Goal: Information Seeking & Learning: Learn about a topic

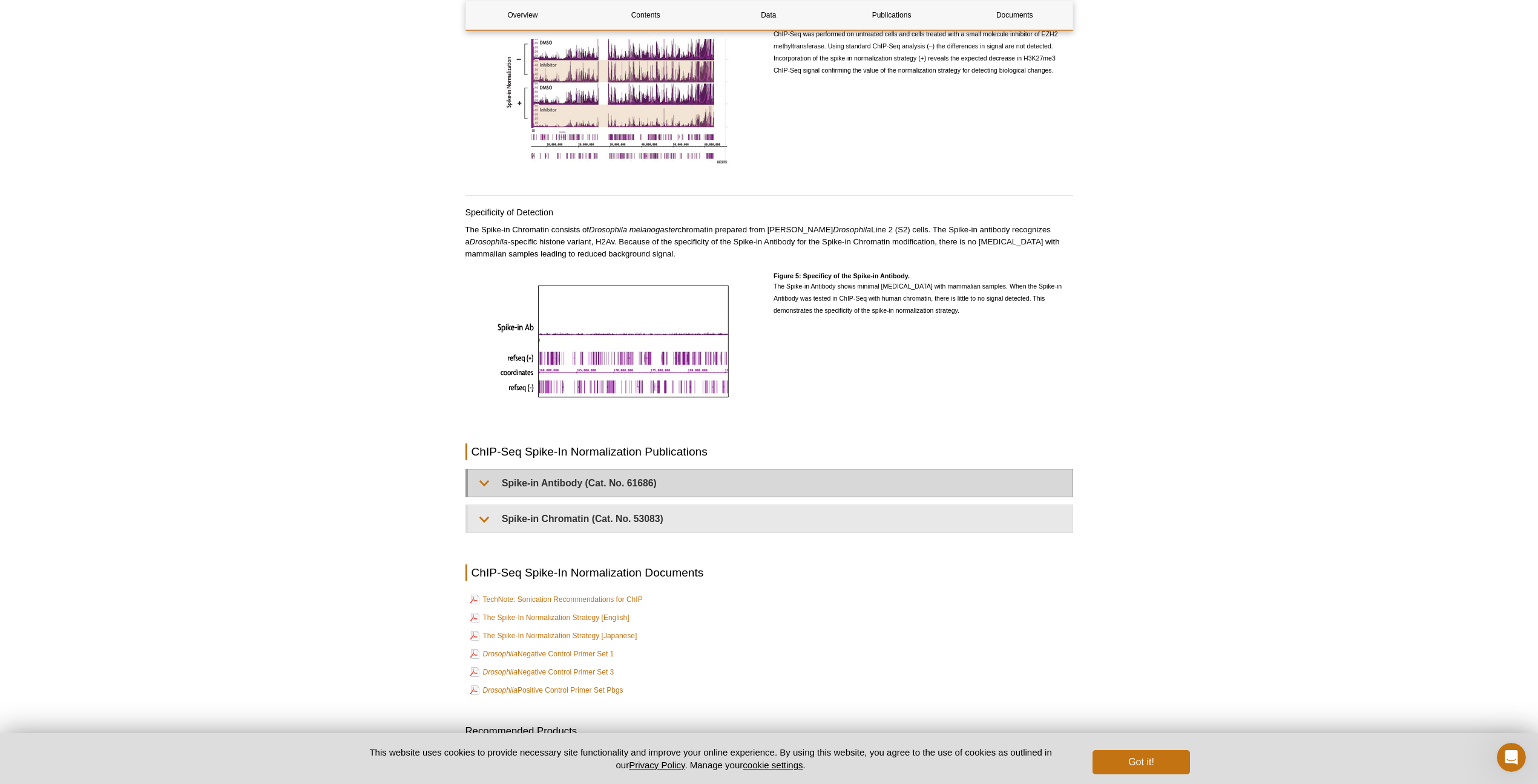
scroll to position [2517, 0]
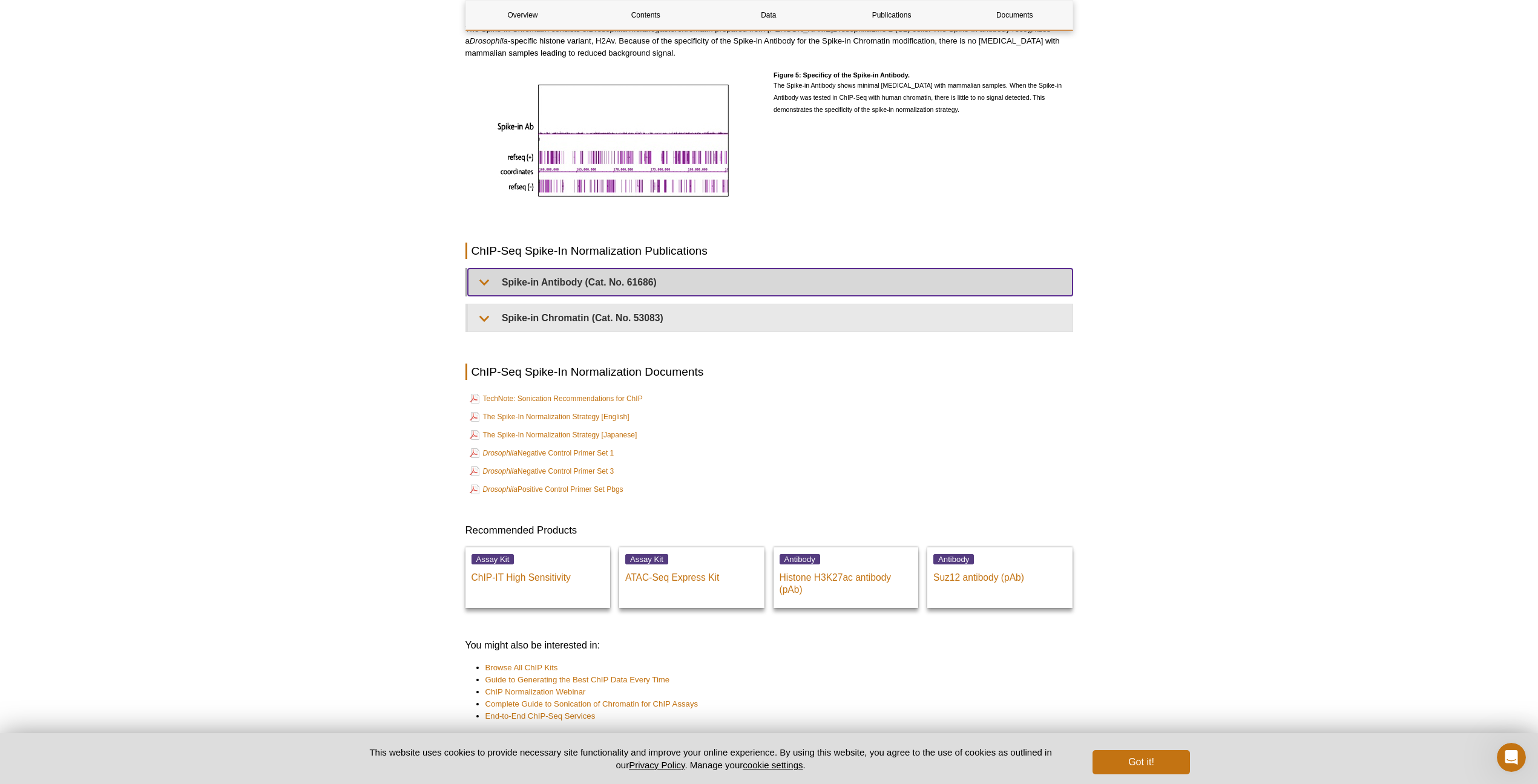
click at [545, 278] on summary "Spike-in Antibody (Cat. No. 61686)" at bounding box center [770, 282] width 605 height 27
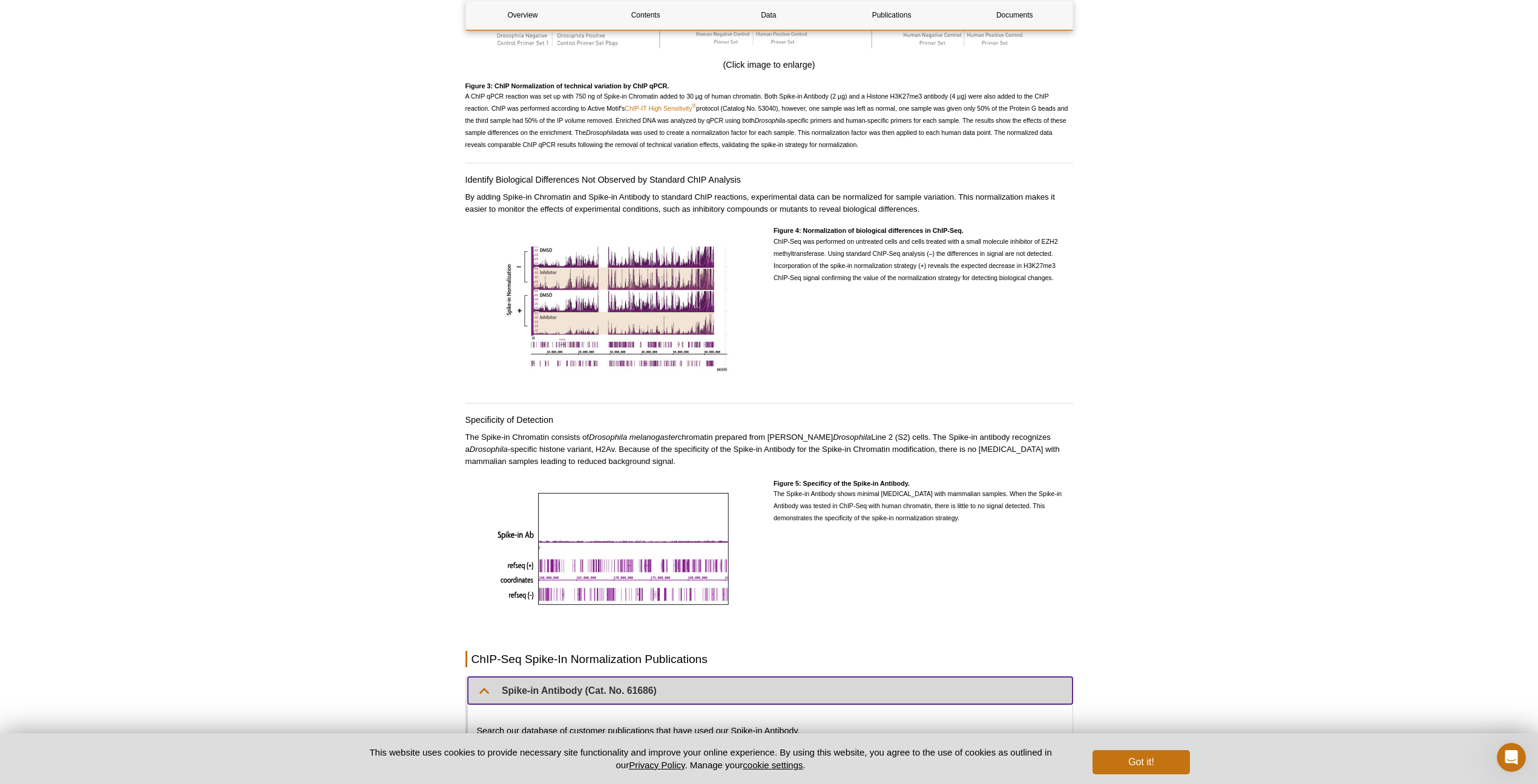
scroll to position [2041, 0]
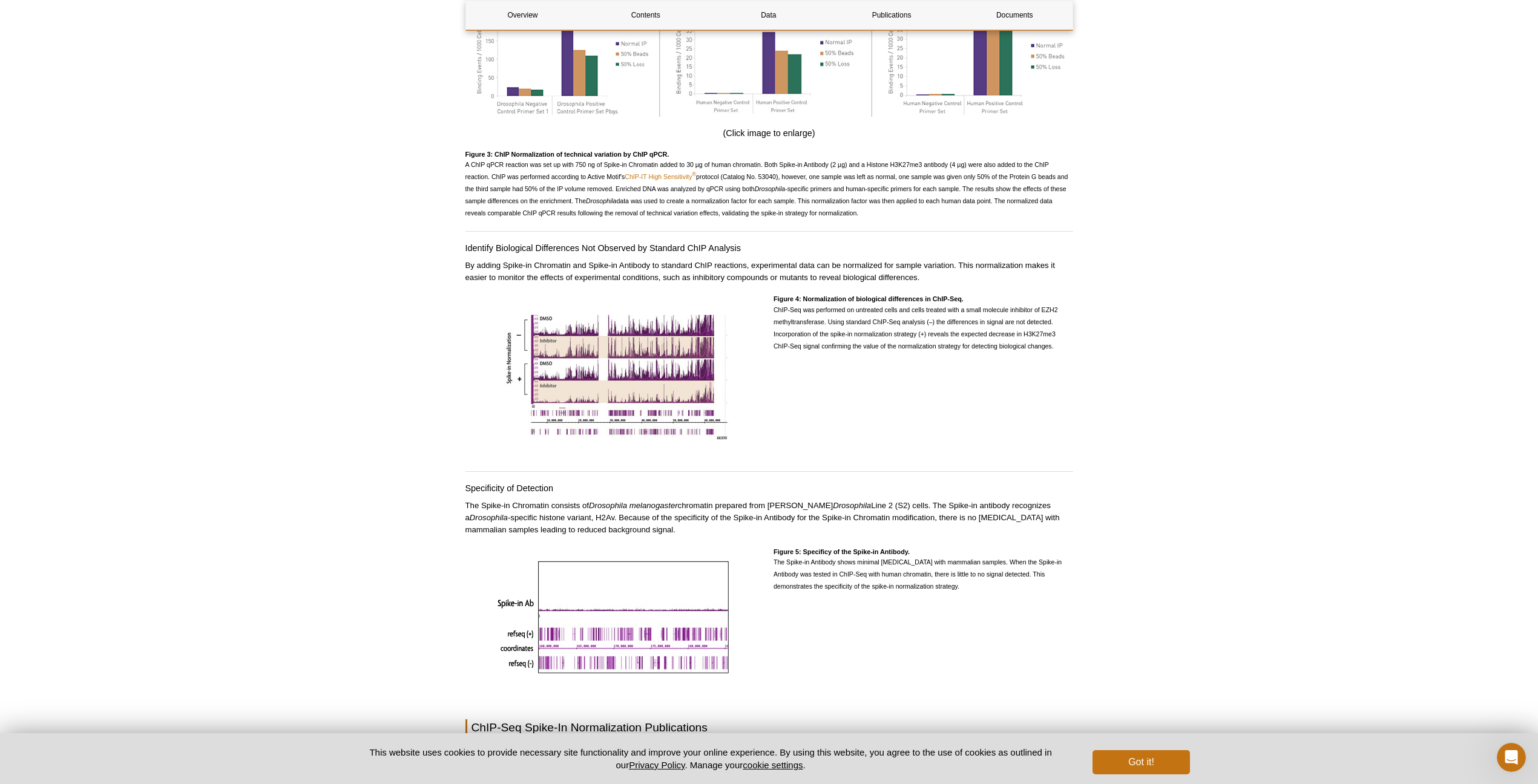
click at [601, 501] on p "The Spike-in Chromatin consists of Drosophila melanogaster chromatin prepared f…" at bounding box center [769, 518] width 608 height 36
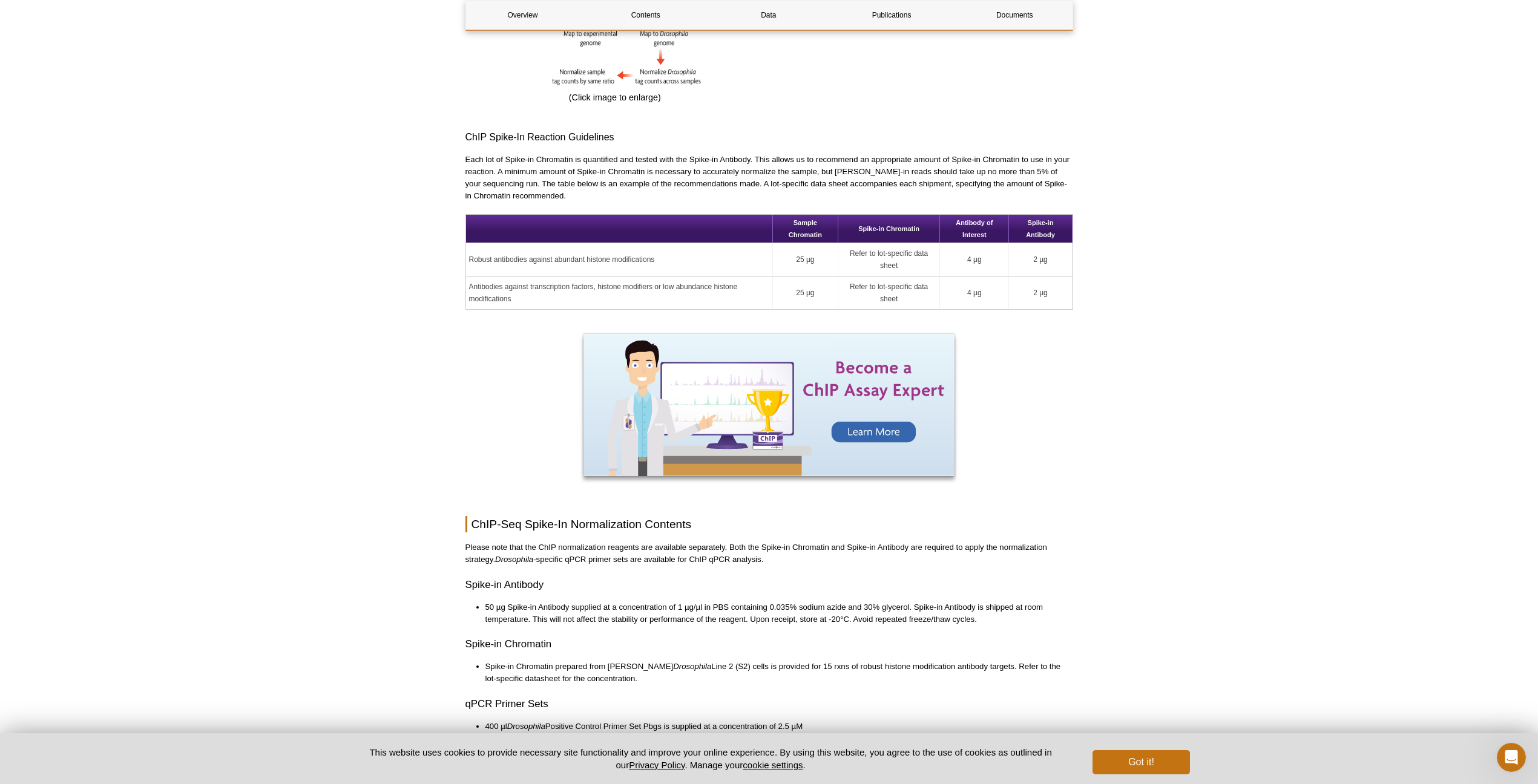
scroll to position [1235, 0]
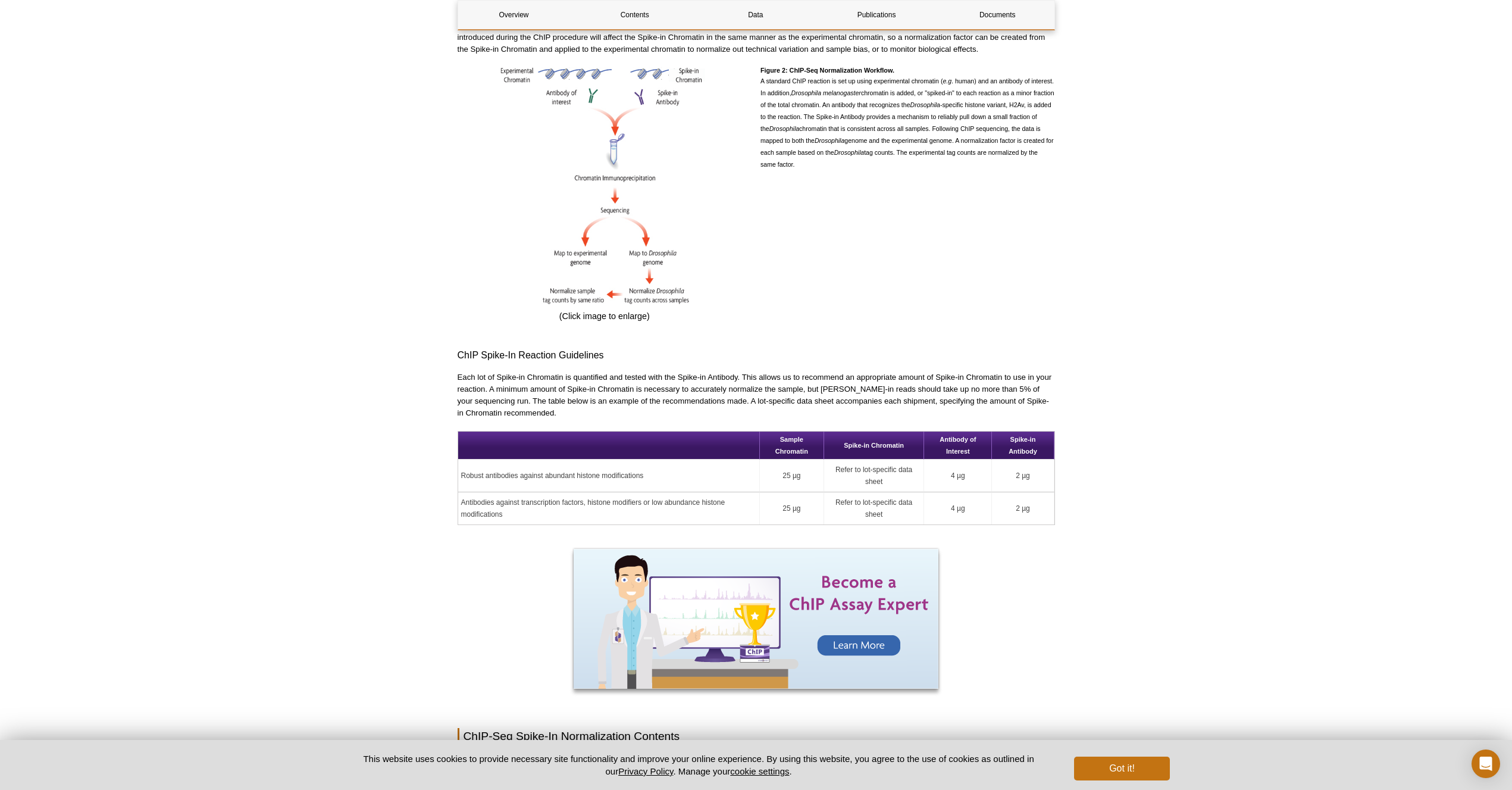
scroll to position [22, 0]
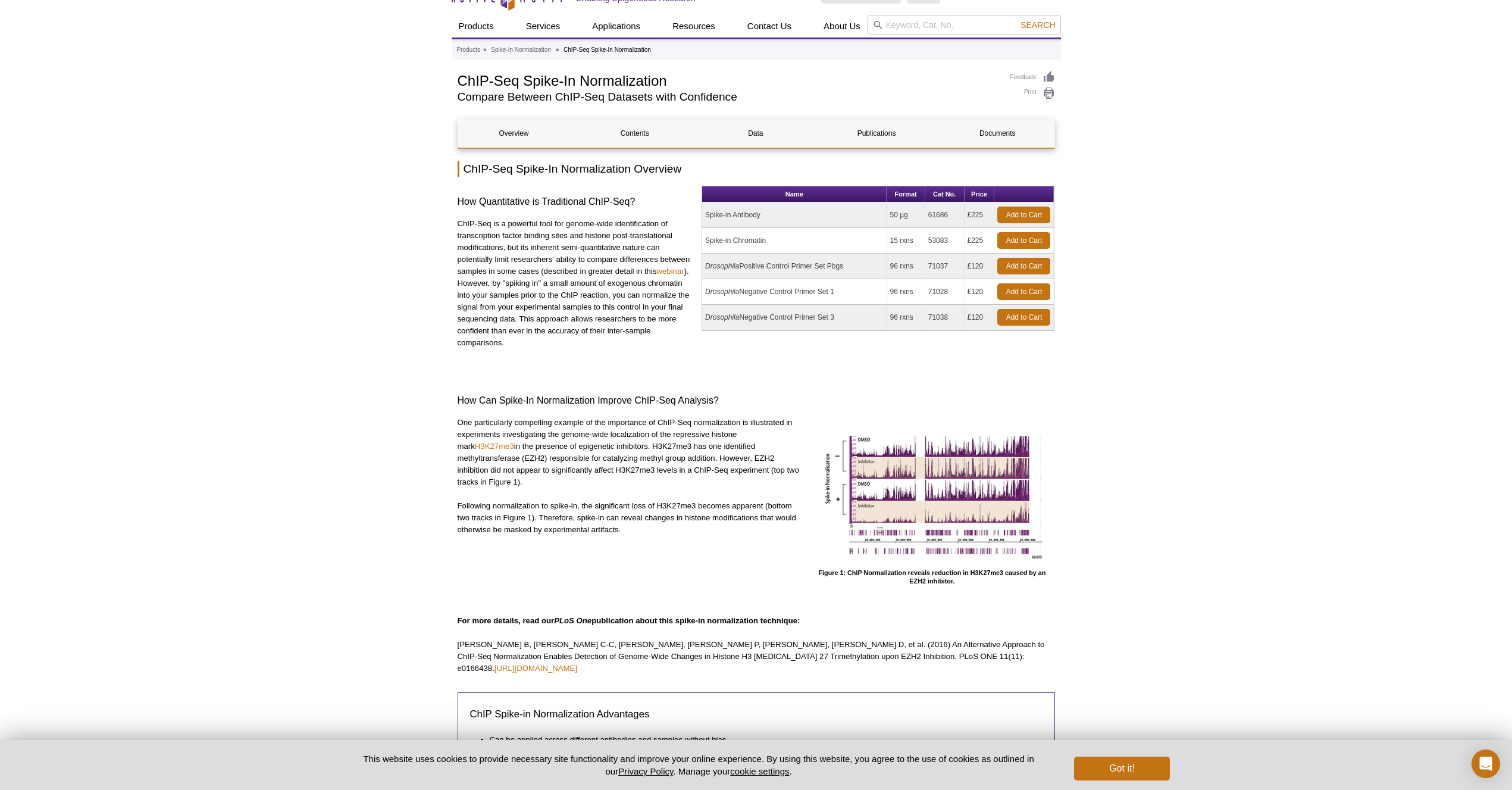
click at [730, 213] on td "Spike-in Antibody" at bounding box center [794, 215] width 184 height 25
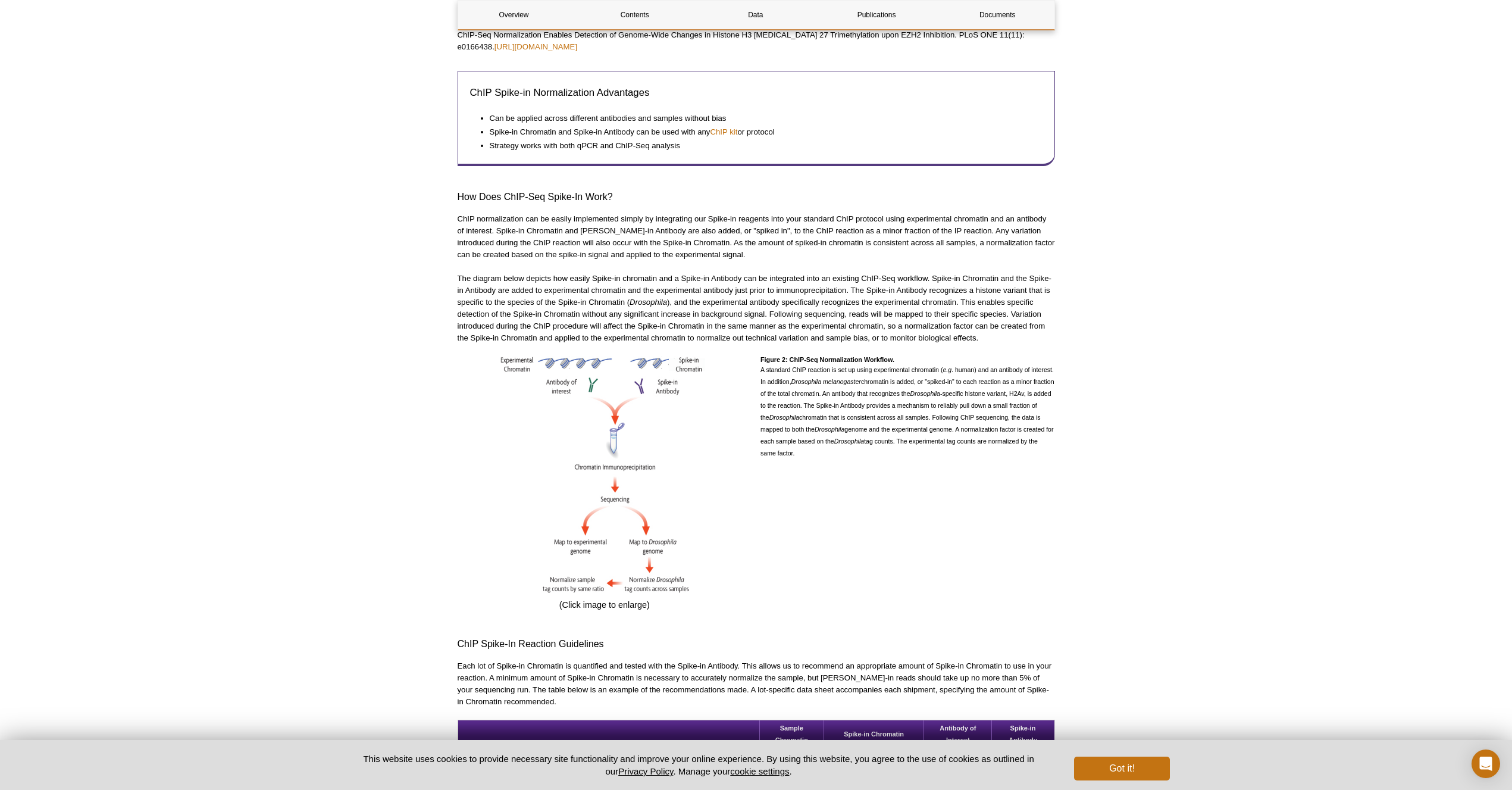
scroll to position [832, 0]
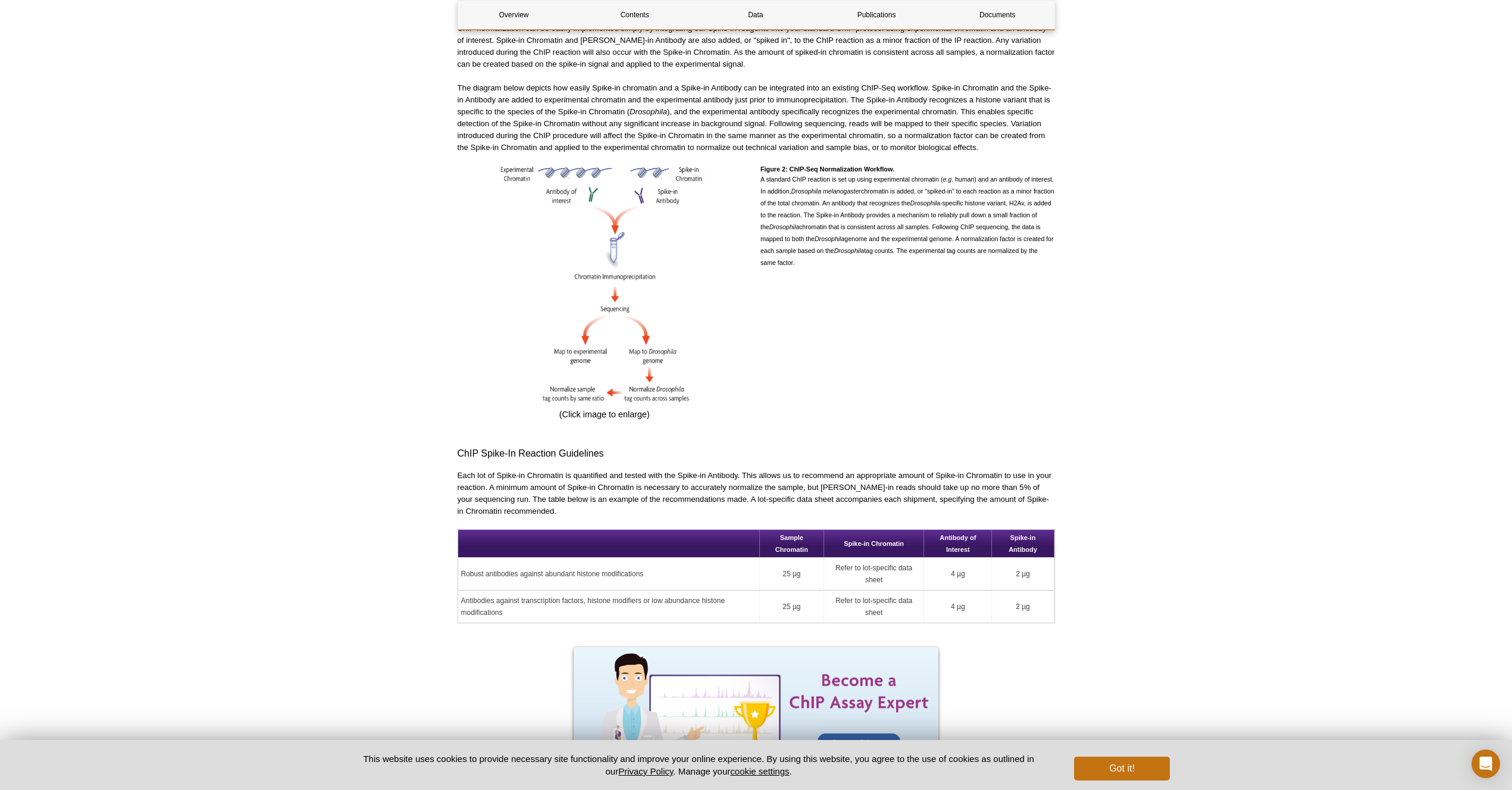
click at [505, 470] on p "Each lot of Spike-in Chromatin is quantified and tested with the Spike-in Antib…" at bounding box center [756, 493] width 597 height 48
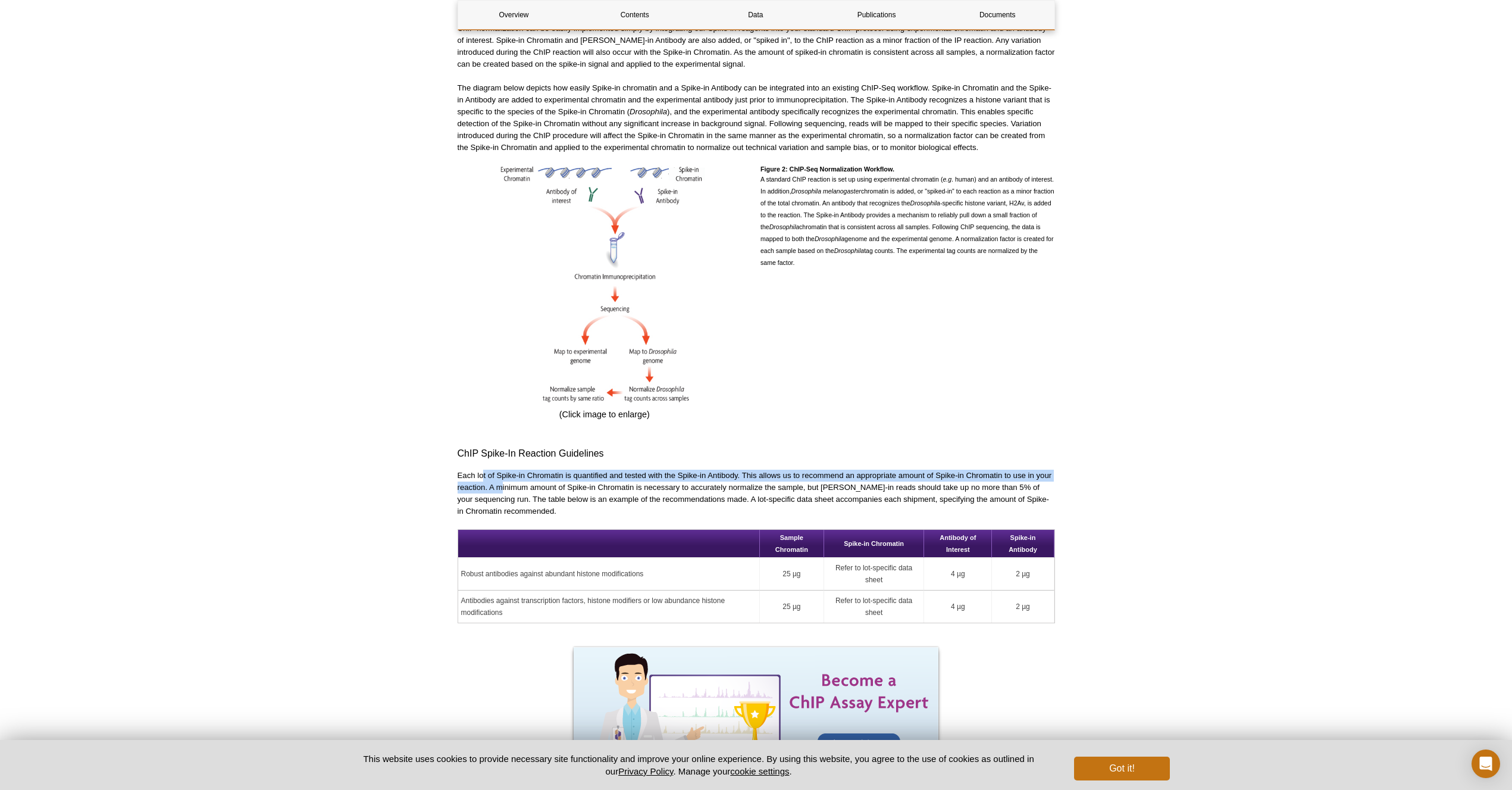
drag, startPoint x: 483, startPoint y: 464, endPoint x: 501, endPoint y: 474, distance: 20.6
click at [501, 474] on p "Each lot of Spike-in Chromatin is quantified and tested with the Spike-in Antib…" at bounding box center [756, 493] width 597 height 48
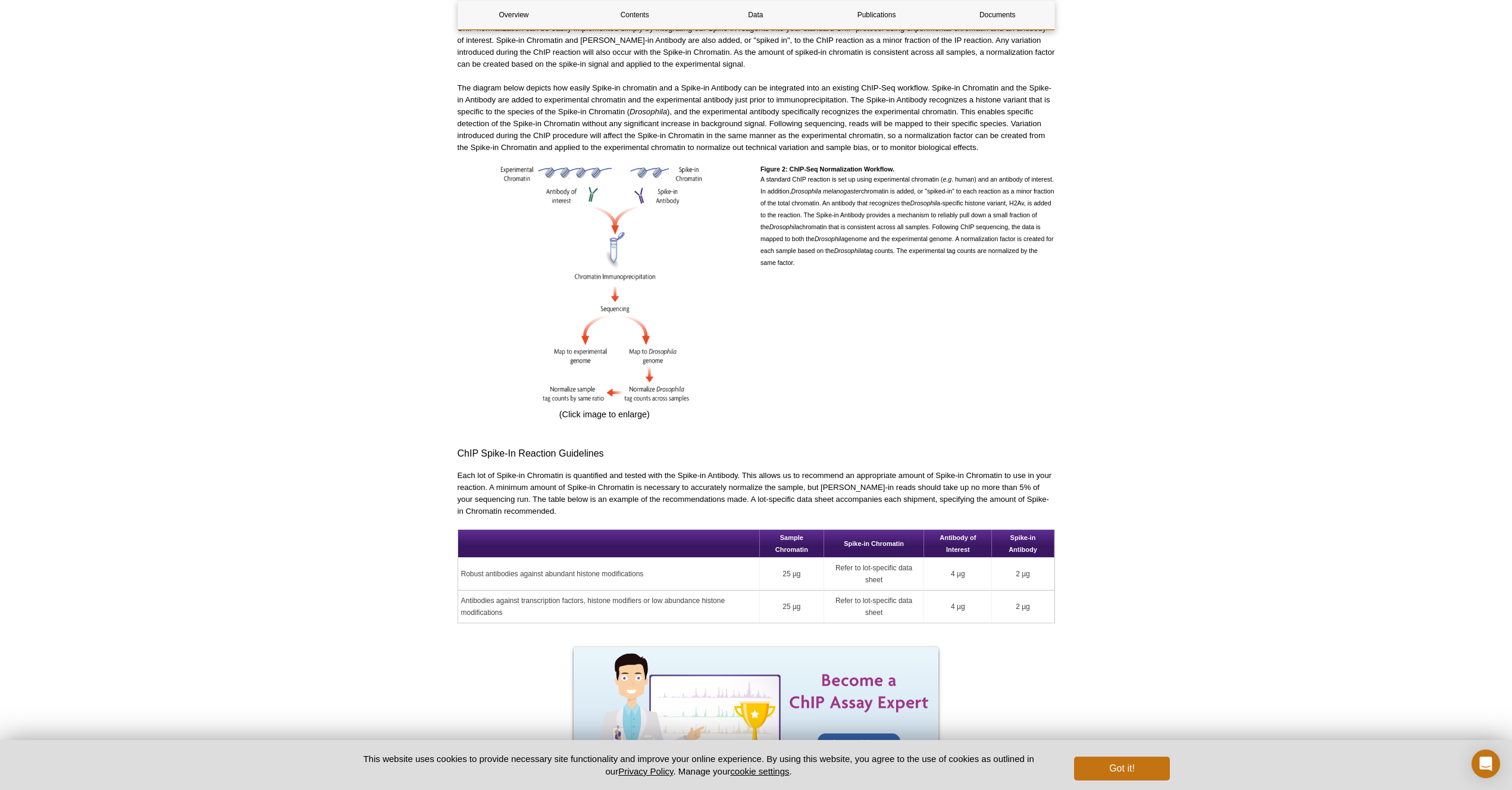
click at [506, 474] on p "Each lot of Spike-in Chromatin is quantified and tested with the Spike-in Antib…" at bounding box center [756, 493] width 597 height 48
drag, startPoint x: 504, startPoint y: 486, endPoint x: 744, endPoint y: 470, distance: 240.5
click at [744, 470] on p "Each lot of Spike-in Chromatin is quantified and tested with the Spike-in Antib…" at bounding box center [756, 493] width 597 height 48
click at [746, 471] on p "Each lot of Spike-in Chromatin is quantified and tested with the Spike-in Antib…" at bounding box center [756, 493] width 597 height 48
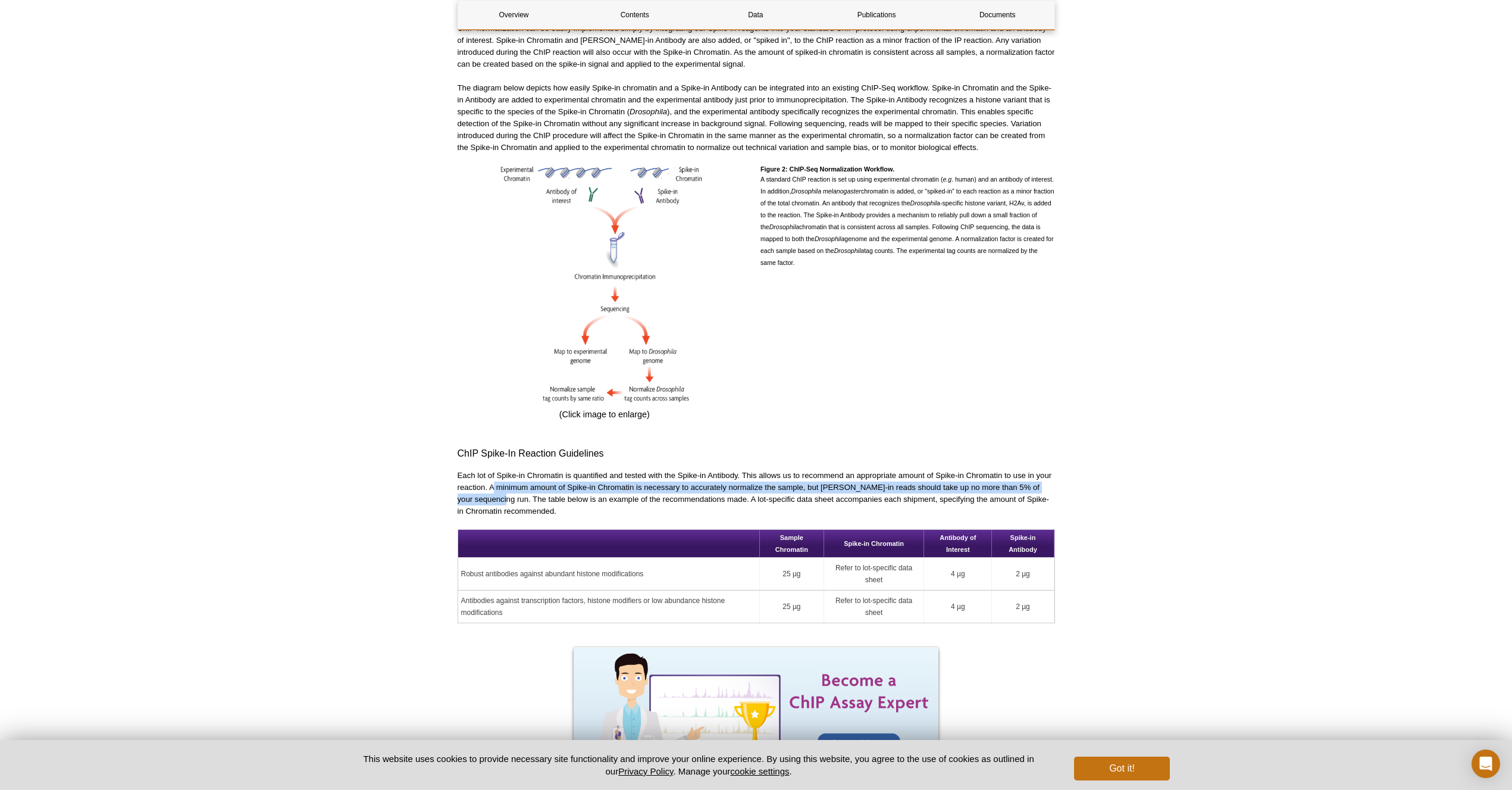
drag, startPoint x: 494, startPoint y: 474, endPoint x: 513, endPoint y: 482, distance: 20.6
click at [514, 484] on p "Each lot of Spike-in Chromatin is quantified and tested with the Spike-in Antib…" at bounding box center [756, 493] width 597 height 48
click at [510, 481] on p "Each lot of Spike-in Chromatin is quantified and tested with the Spike-in Antib…" at bounding box center [756, 493] width 597 height 48
drag, startPoint x: 487, startPoint y: 474, endPoint x: 513, endPoint y: 485, distance: 28.2
click at [513, 485] on p "Each lot of Spike-in Chromatin is quantified and tested with the Spike-in Antib…" at bounding box center [756, 493] width 597 height 48
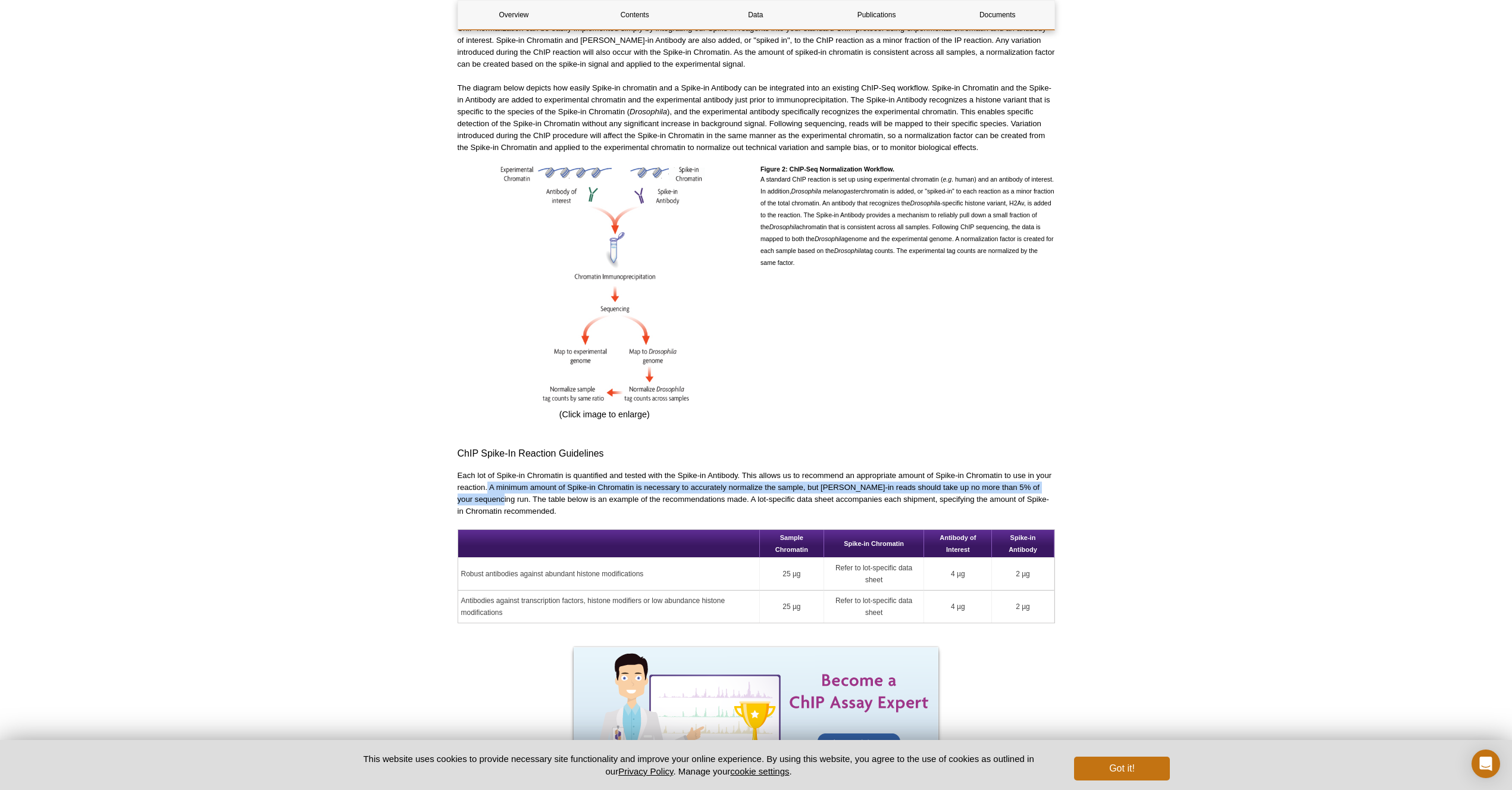
click at [514, 486] on p "Each lot of Spike-in Chromatin is quantified and tested with the Spike-in Antib…" at bounding box center [756, 493] width 597 height 48
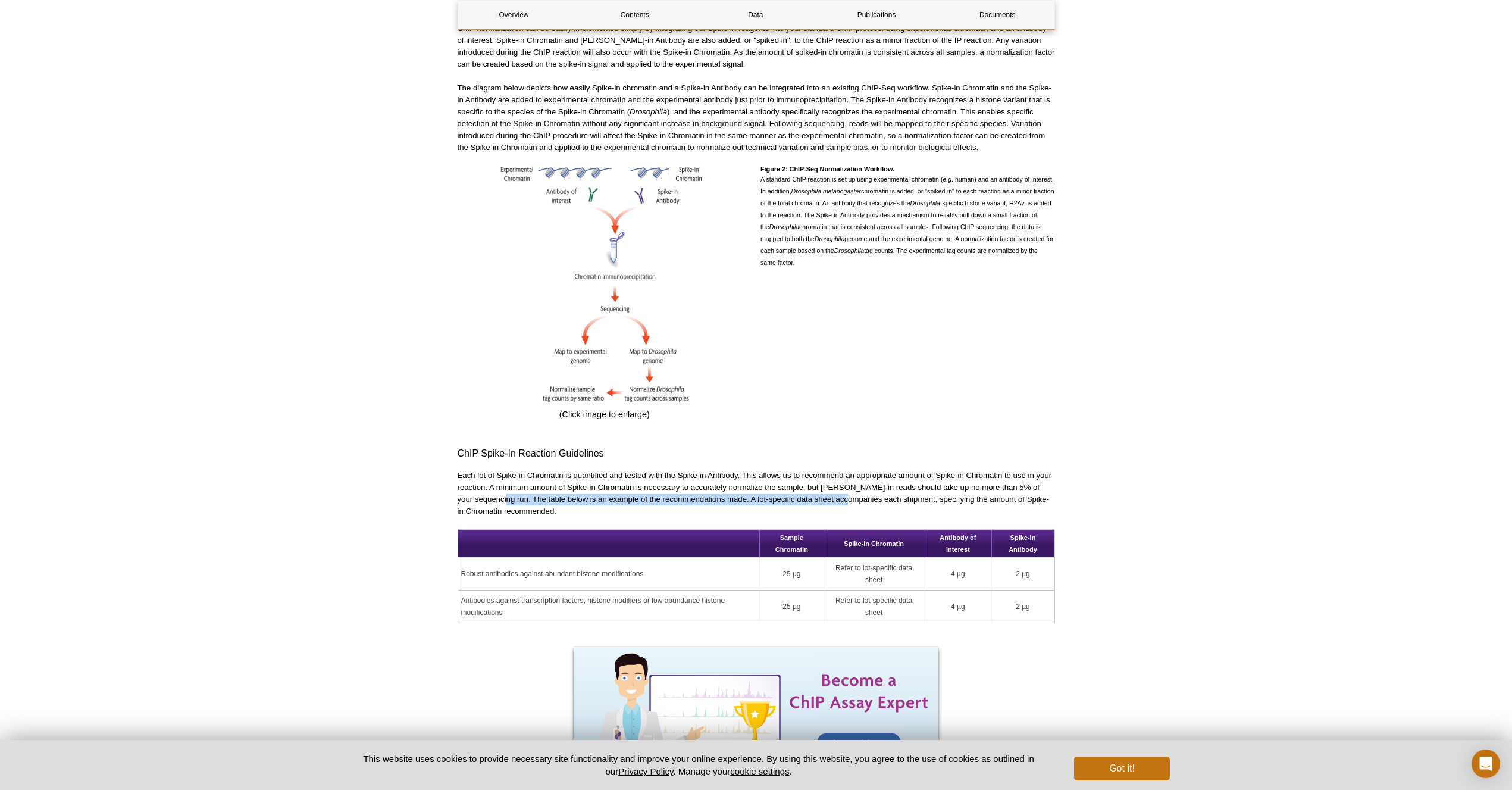
drag, startPoint x: 516, startPoint y: 486, endPoint x: 828, endPoint y: 488, distance: 312.0
click at [828, 488] on p "Each lot of Spike-in Chromatin is quantified and tested with the Spike-in Antib…" at bounding box center [756, 493] width 597 height 48
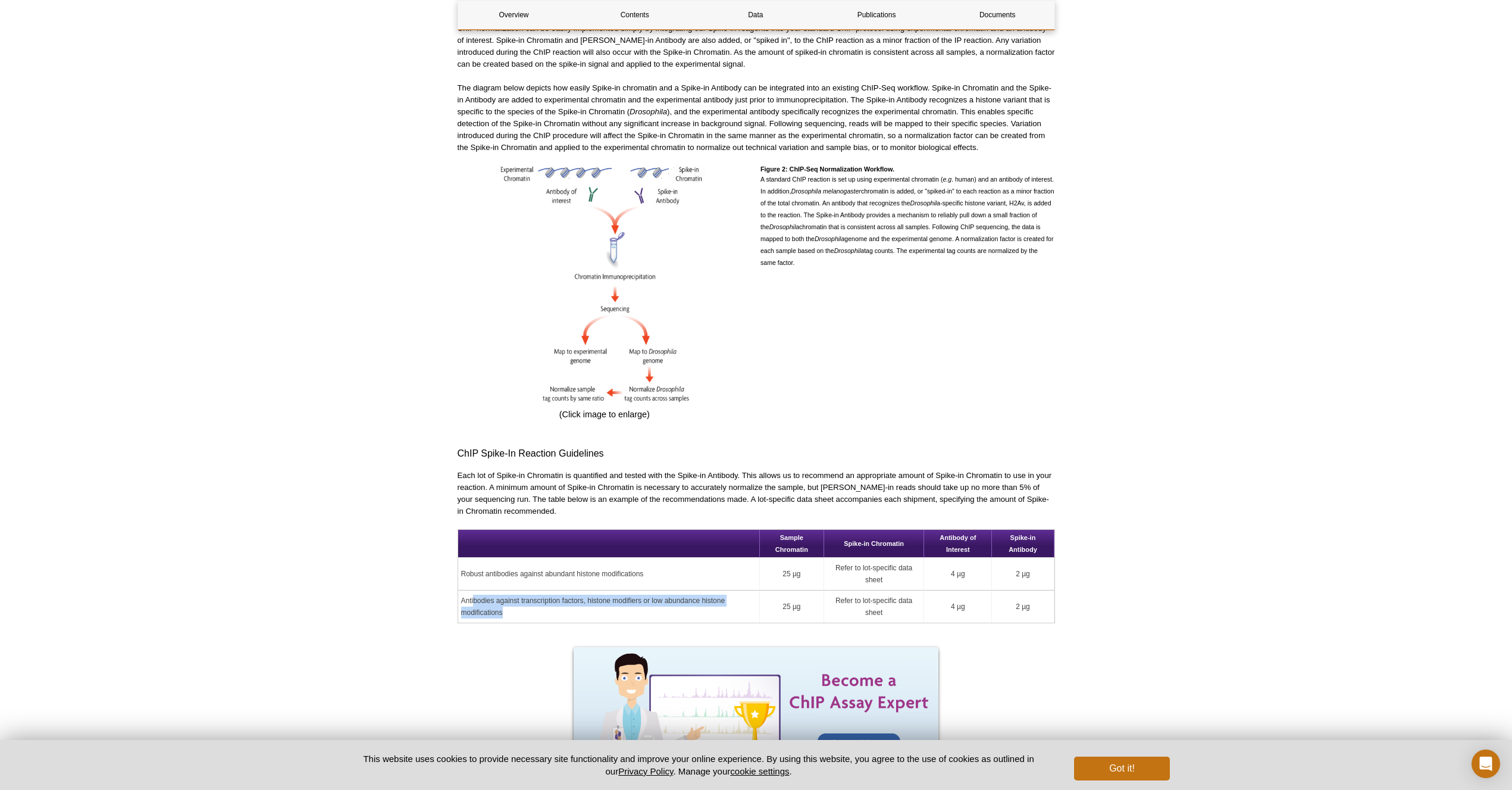
drag, startPoint x: 510, startPoint y: 597, endPoint x: 475, endPoint y: 586, distance: 36.7
click at [475, 591] on td "Antibodies against transcription factors, histone modifiers or low abundance hi…" at bounding box center [609, 606] width 302 height 32
click at [476, 591] on td "Antibodies against transcription factors, histone modifiers or low abundance hi…" at bounding box center [609, 606] width 302 height 32
drag, startPoint x: 812, startPoint y: 592, endPoint x: 780, endPoint y: 591, distance: 32.0
click at [780, 591] on td "25 µg" at bounding box center [792, 606] width 64 height 32
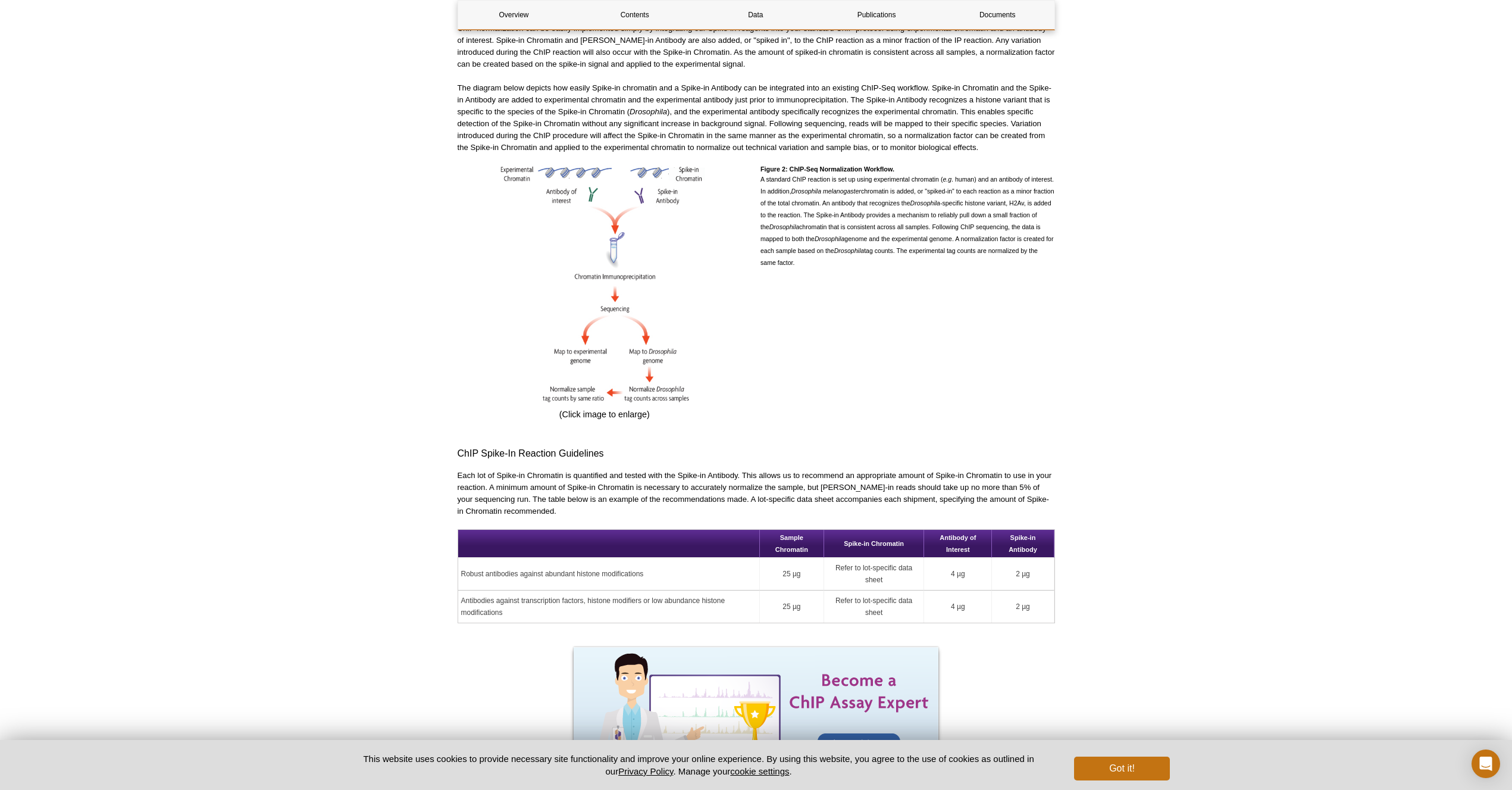
click at [780, 591] on td "25 µg" at bounding box center [792, 606] width 64 height 32
drag, startPoint x: 784, startPoint y: 592, endPoint x: 804, endPoint y: 593, distance: 20.0
click at [804, 593] on td "25 µg" at bounding box center [792, 606] width 64 height 32
drag, startPoint x: 808, startPoint y: 594, endPoint x: 785, endPoint y: 594, distance: 23.0
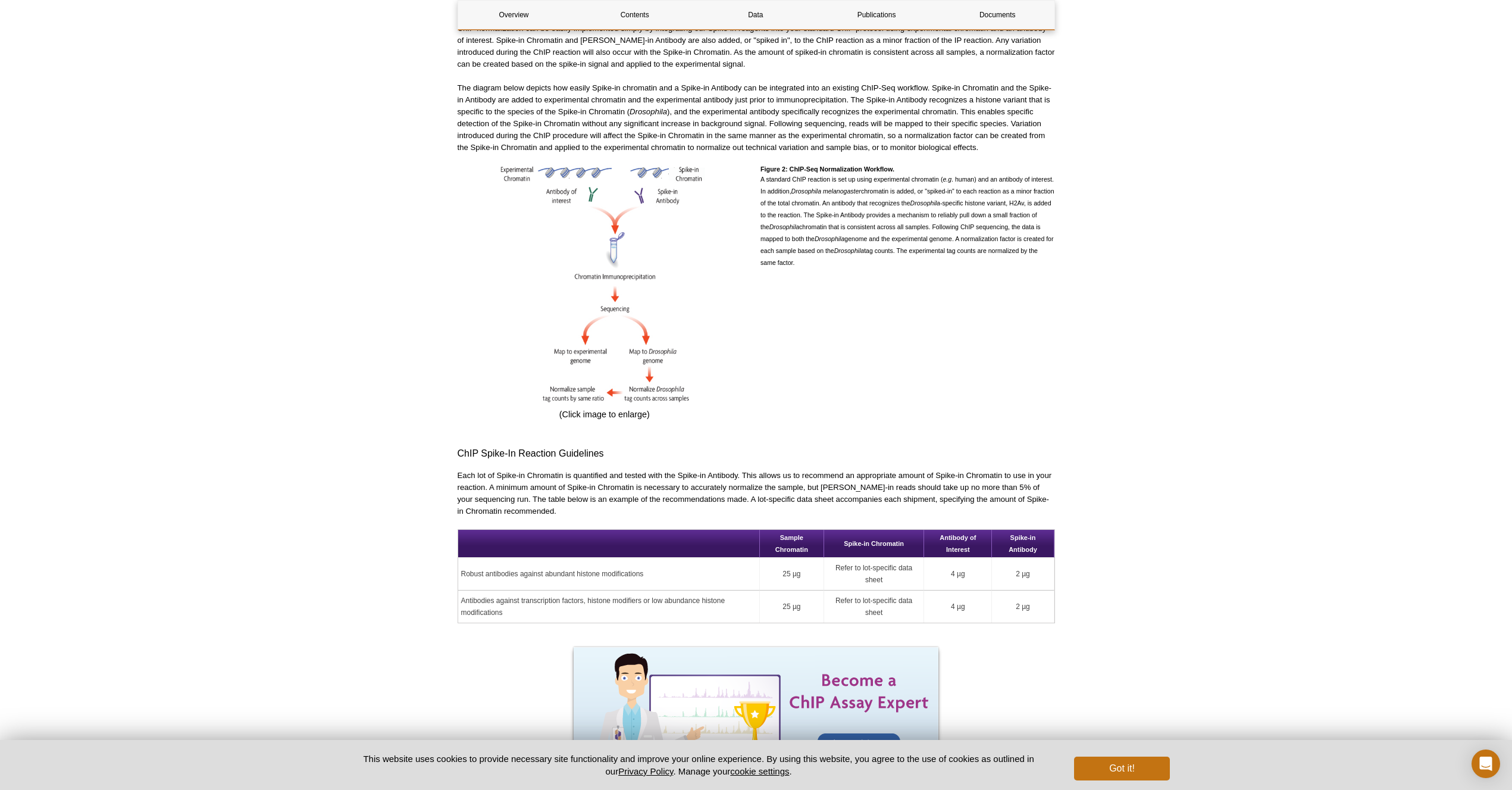
click at [785, 594] on td "25 µg" at bounding box center [792, 606] width 64 height 32
drag, startPoint x: 836, startPoint y: 591, endPoint x: 907, endPoint y: 603, distance: 72.0
click at [888, 597] on td "Refer to lot-specific data sheet" at bounding box center [874, 606] width 100 height 32
drag, startPoint x: 907, startPoint y: 603, endPoint x: 932, endPoint y: 600, distance: 25.2
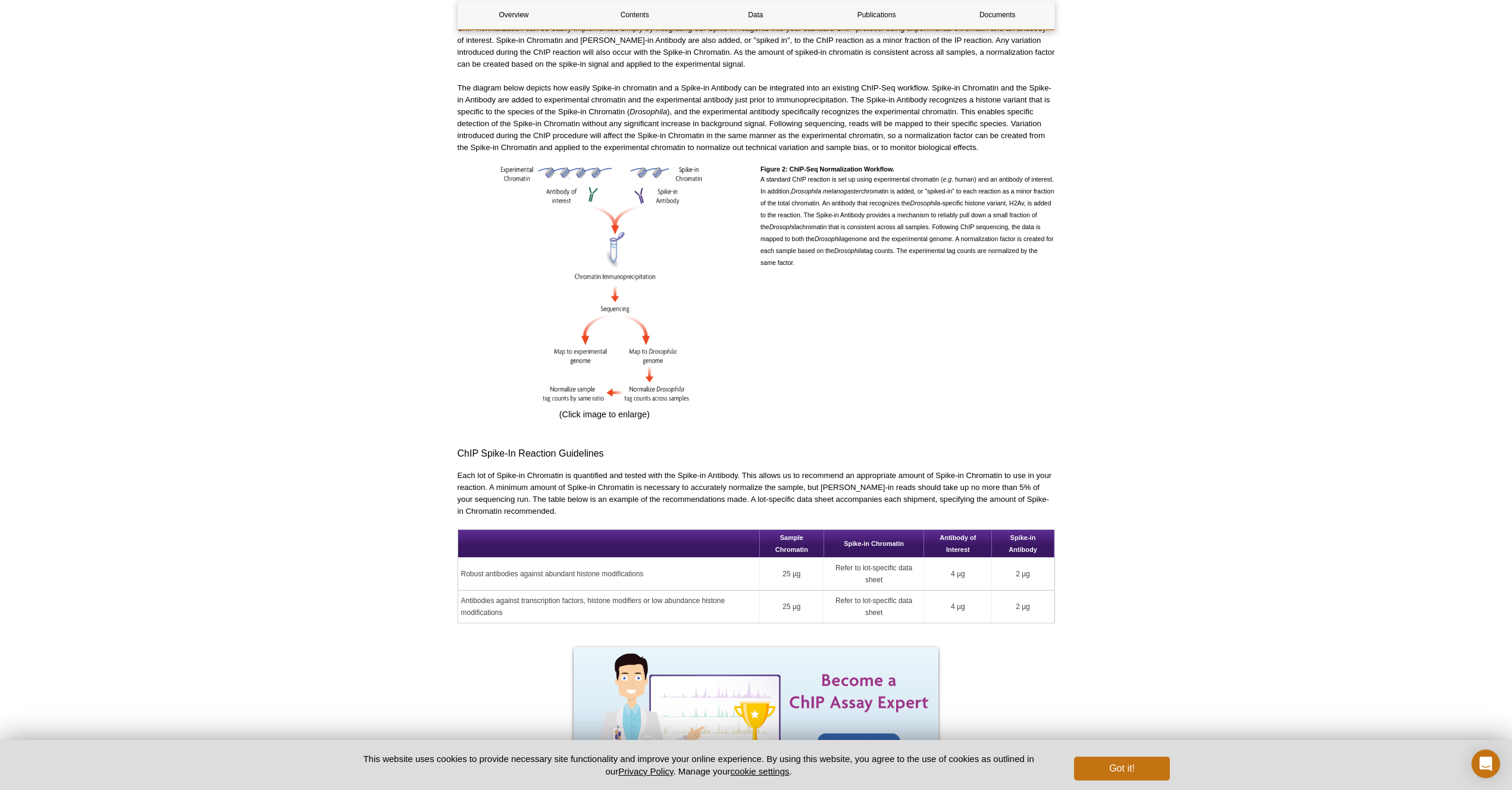
click at [907, 603] on td "Refer to lot-specific data sheet" at bounding box center [874, 606] width 100 height 32
drag, startPoint x: 967, startPoint y: 595, endPoint x: 954, endPoint y: 595, distance: 13.0
click at [954, 595] on td "4 µg" at bounding box center [958, 606] width 68 height 32
drag, startPoint x: 1003, startPoint y: 591, endPoint x: 1045, endPoint y: 591, distance: 42.0
click at [1045, 591] on td "2 µg" at bounding box center [1022, 606] width 62 height 32
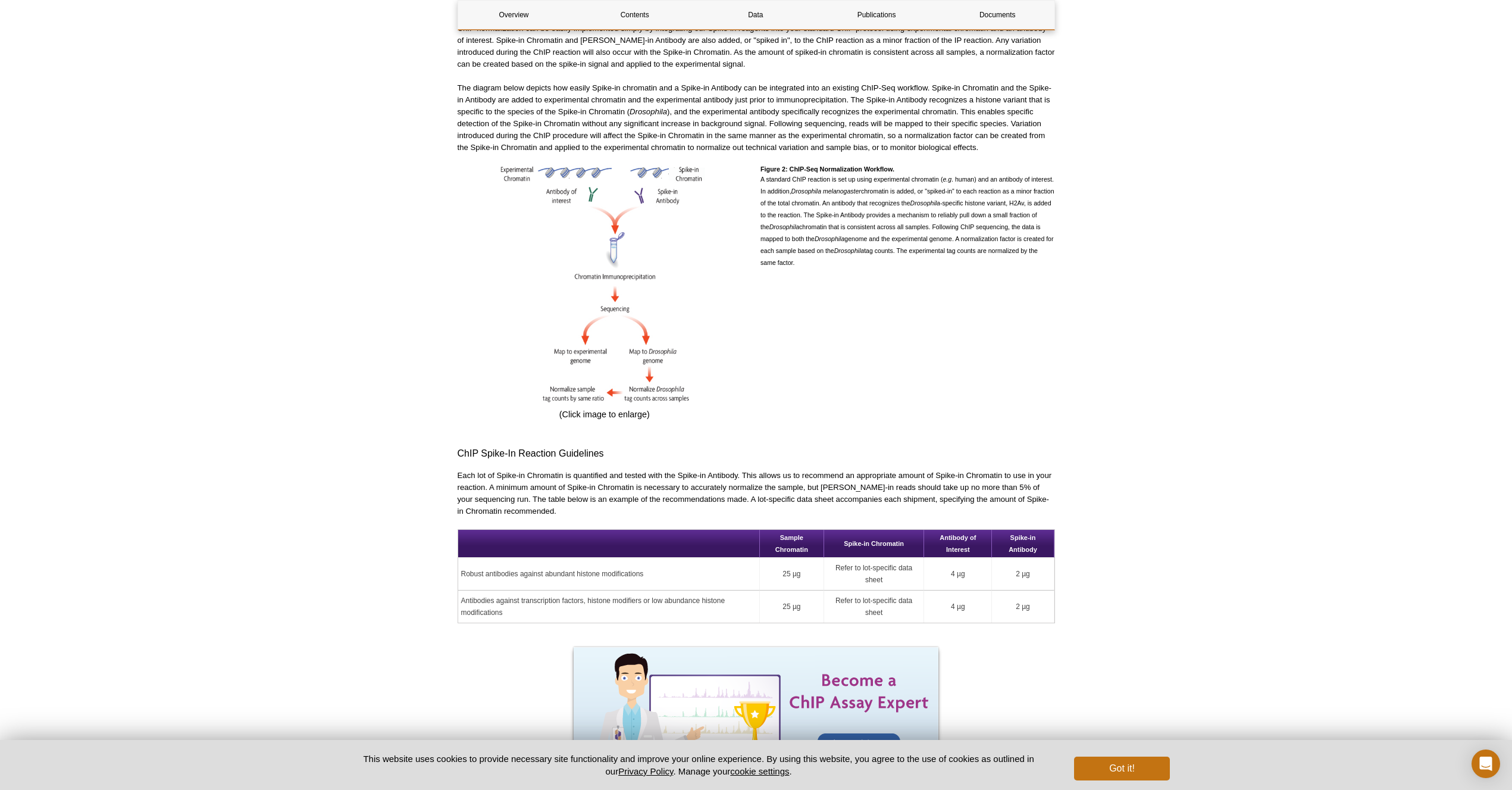
click at [1045, 591] on td "2 µg" at bounding box center [1022, 606] width 62 height 32
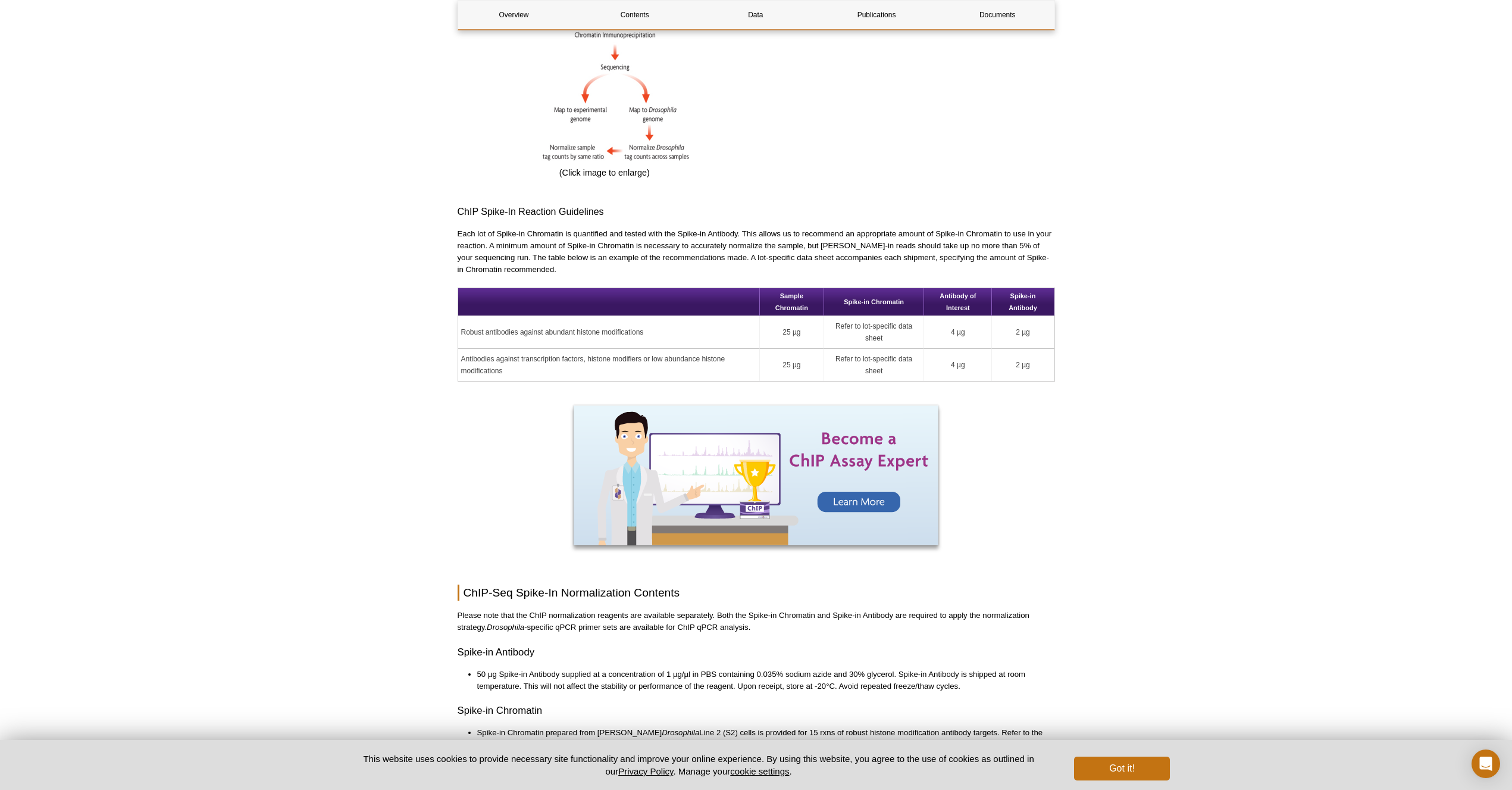
scroll to position [1332, 0]
